Goal: Task Accomplishment & Management: Use online tool/utility

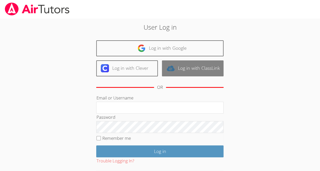
click at [185, 61] on link "Log in with ClassLink" at bounding box center [193, 69] width 62 height 16
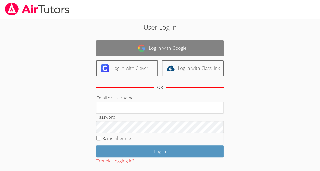
click at [178, 45] on link "Log in with Google" at bounding box center [159, 48] width 127 height 16
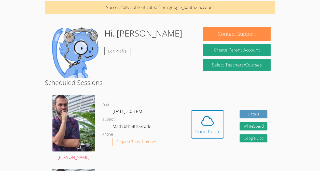
scroll to position [22, 0]
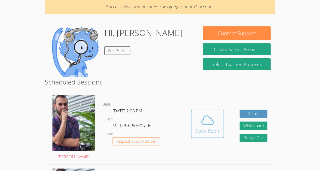
click at [211, 126] on icon at bounding box center [207, 120] width 14 height 14
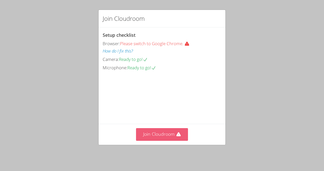
click at [167, 131] on button "Join Cloudroom" at bounding box center [162, 134] width 52 height 12
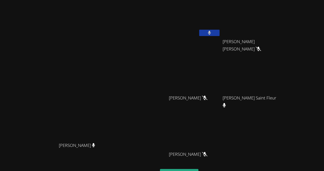
click at [219, 33] on button at bounding box center [209, 33] width 20 height 6
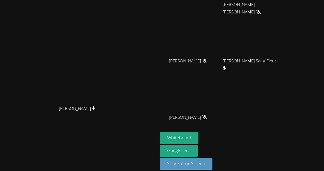
scroll to position [42, 0]
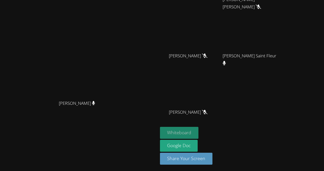
click at [198, 130] on button "Whiteboard" at bounding box center [179, 133] width 38 height 12
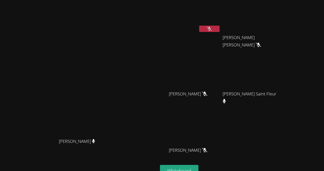
scroll to position [0, 0]
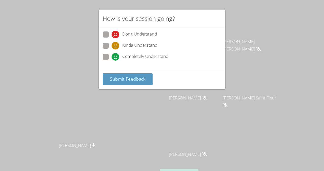
click at [109, 44] on label "Kinda Understand" at bounding box center [130, 46] width 55 height 7
click at [111, 44] on input "Kinda Understand" at bounding box center [113, 45] width 4 height 4
radio input "true"
click at [105, 62] on div "Completely Understand" at bounding box center [162, 58] width 119 height 9
click at [111, 61] on span at bounding box center [111, 61] width 0 height 0
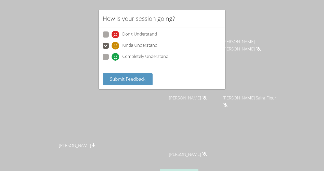
click at [111, 58] on input "Completely Understand" at bounding box center [113, 56] width 4 height 4
radio input "true"
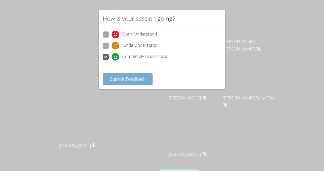
click at [128, 80] on span "Submit Feedback" at bounding box center [128, 79] width 36 height 6
